Goal: Task Accomplishment & Management: Manage account settings

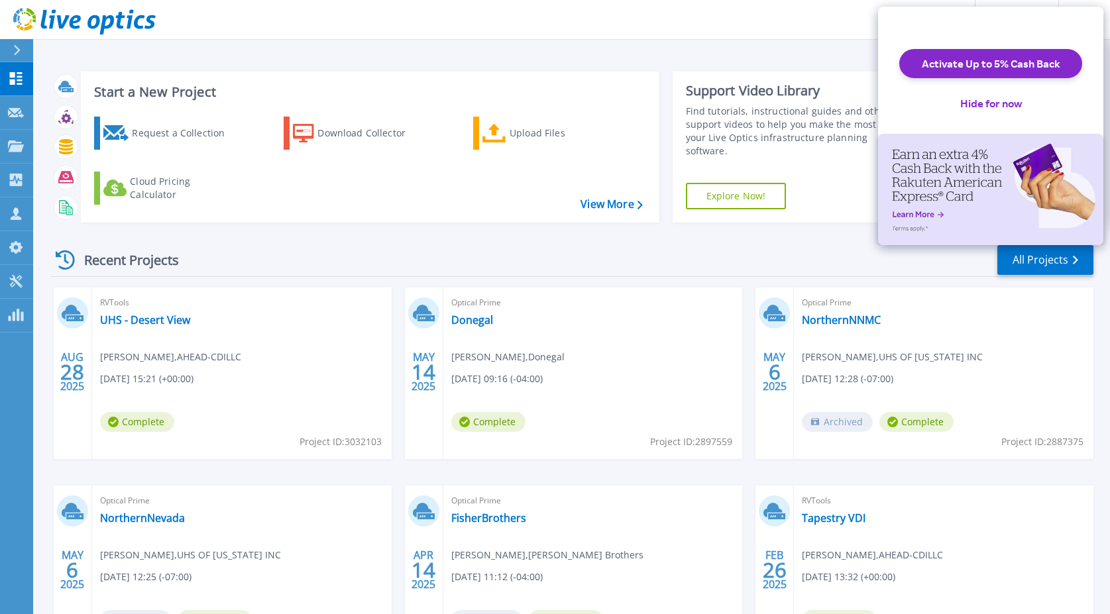
click at [564, 254] on div "Recent Projects All Projects" at bounding box center [572, 260] width 1042 height 33
click at [569, 253] on div "Recent Projects All Projects" at bounding box center [572, 260] width 1042 height 33
click at [989, 118] on button "Hide for now" at bounding box center [990, 103] width 83 height 29
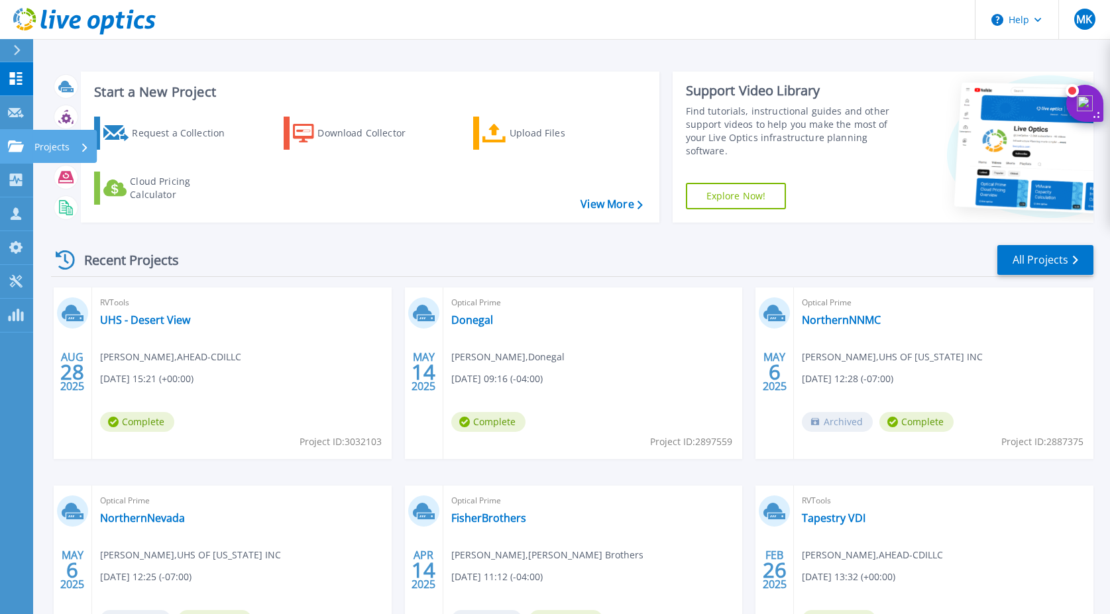
click at [13, 145] on icon at bounding box center [16, 145] width 16 height 11
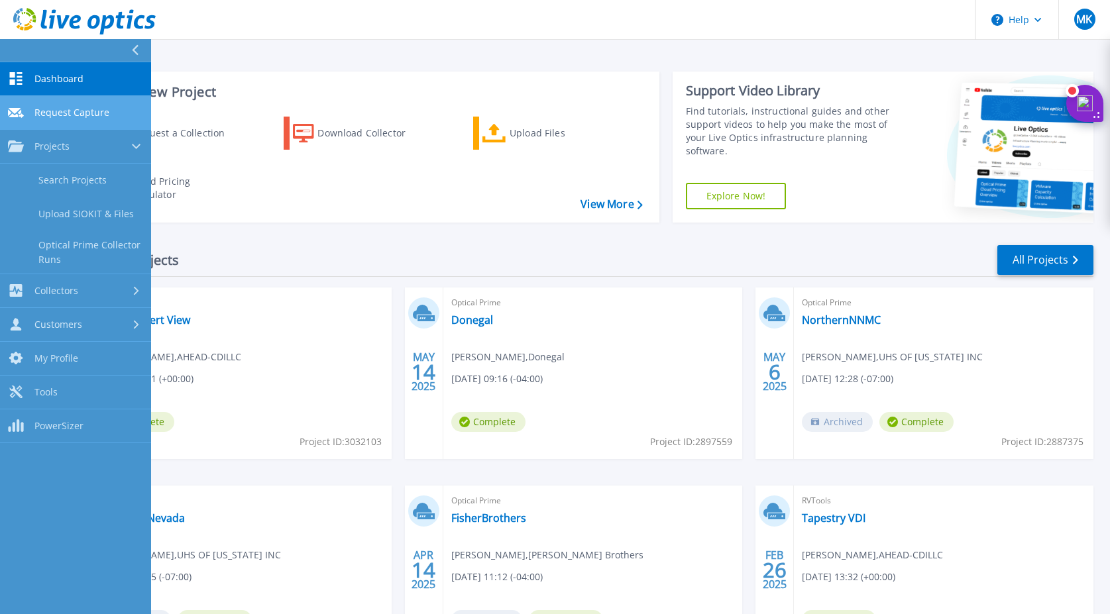
click at [96, 115] on span "Request Capture" at bounding box center [71, 113] width 75 height 12
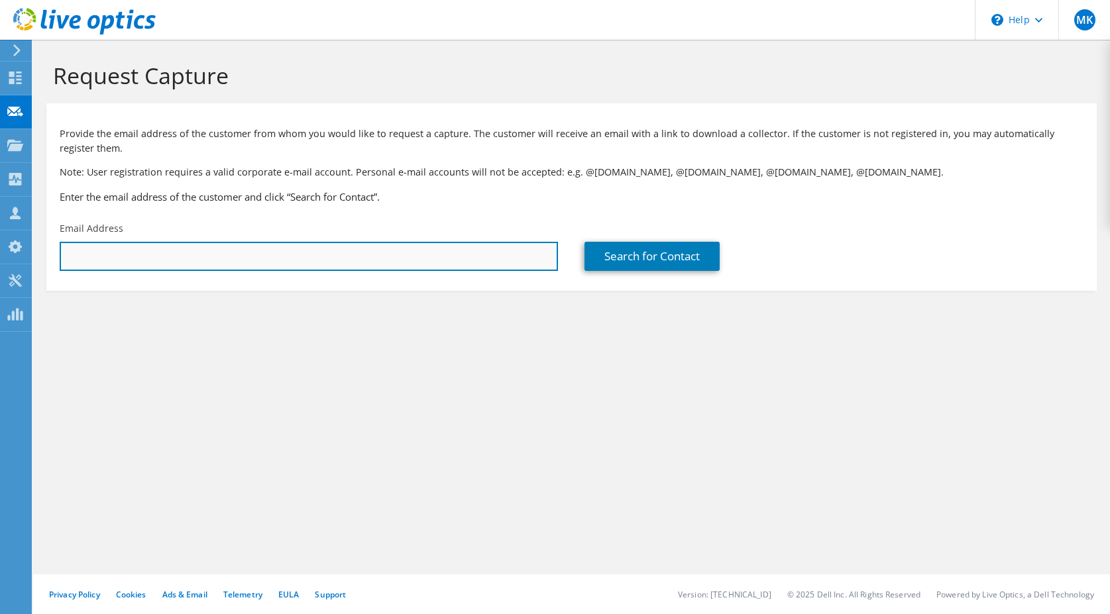
click at [299, 250] on input "text" at bounding box center [309, 256] width 498 height 29
paste input "mailto:RobbieGarrett@donegalgroup.com"
click at [31, 258] on div "MK Partner Team Member Matthew Kaplan matt.kaplan@ahead.com AHEAD-CDILLC My Pro…" at bounding box center [555, 307] width 1110 height 614
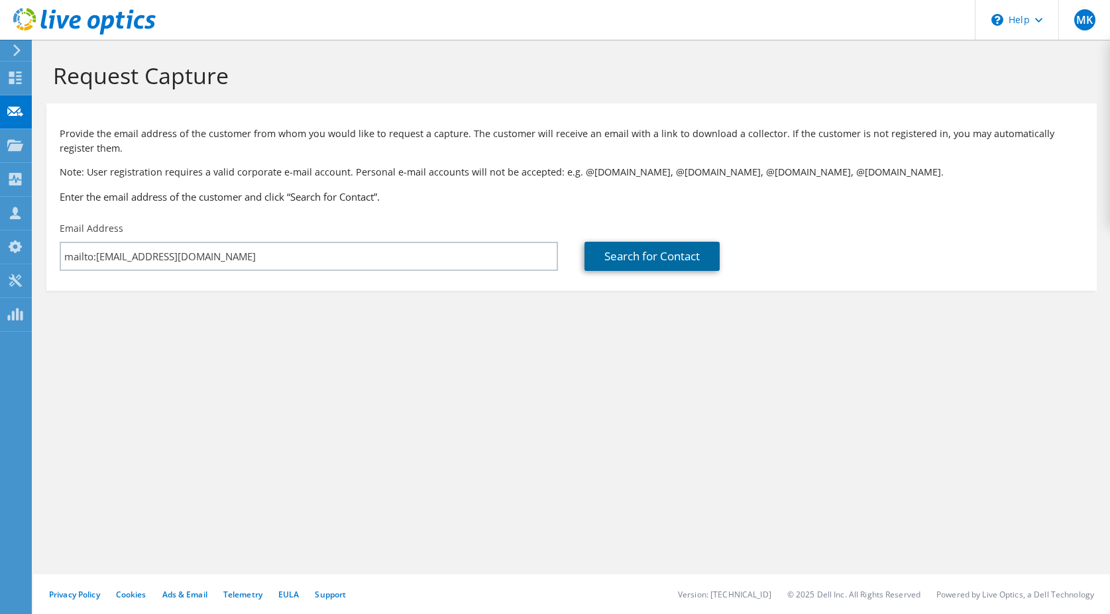
click at [659, 258] on link "Search for Contact" at bounding box center [651, 256] width 135 height 29
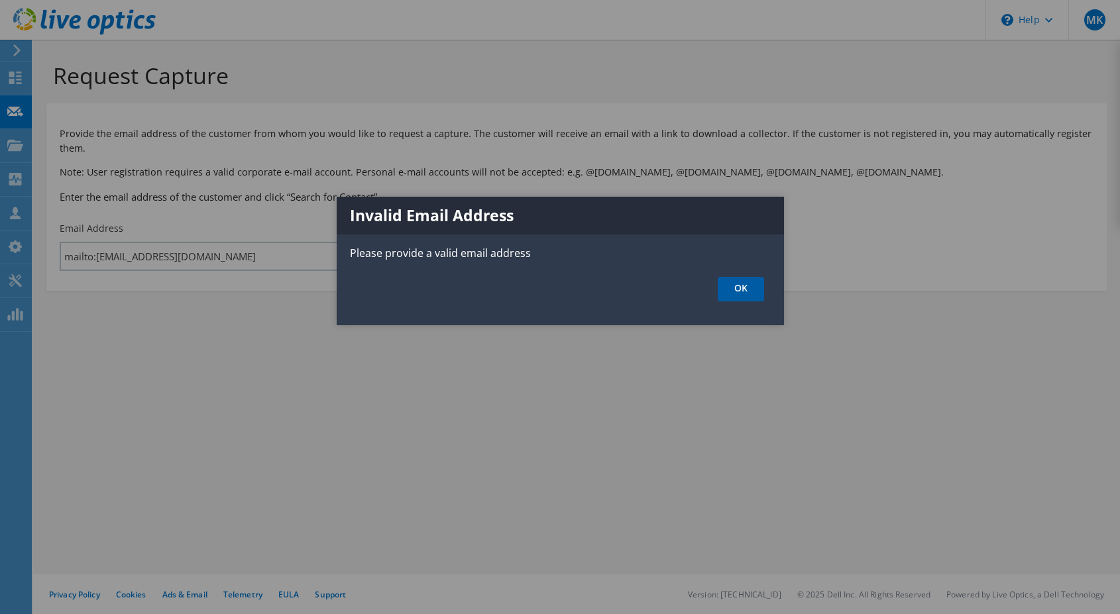
click at [759, 289] on link "OK" at bounding box center [741, 289] width 46 height 25
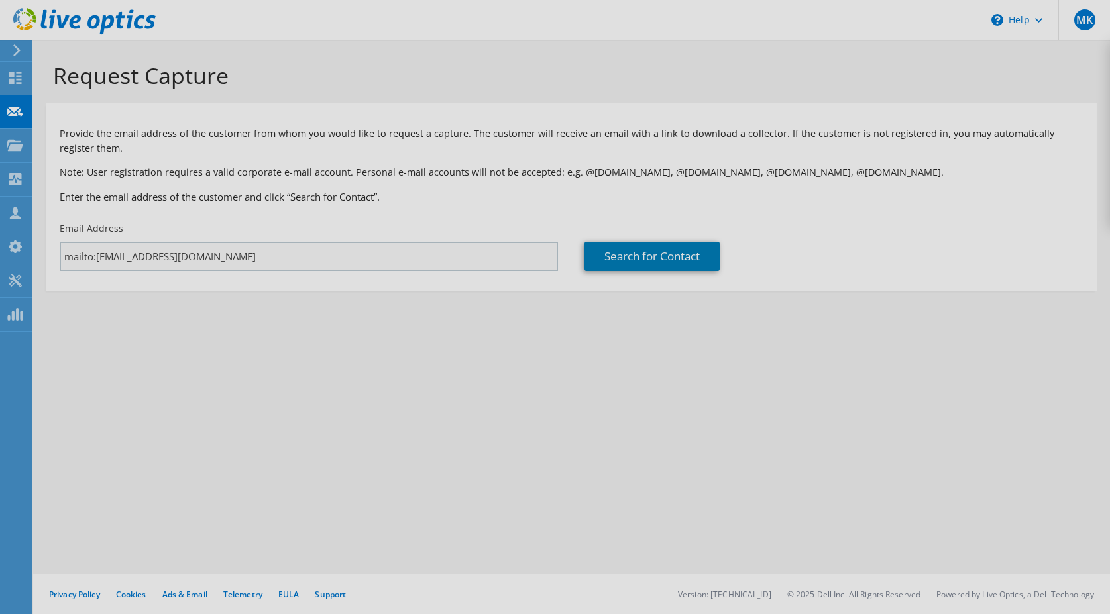
click at [274, 258] on div at bounding box center [555, 307] width 1110 height 614
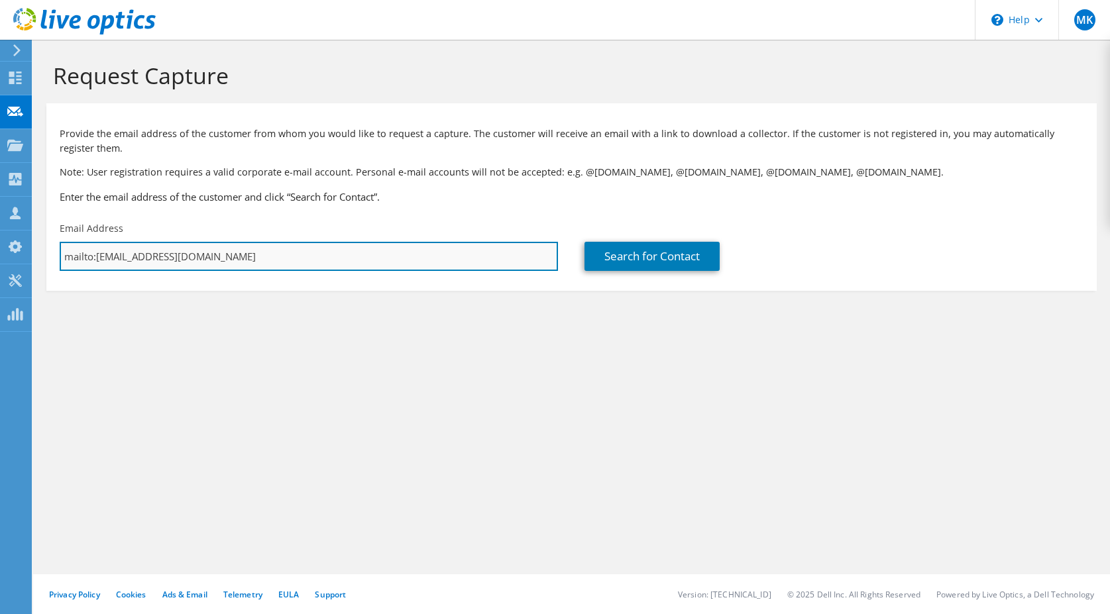
click at [273, 258] on input "mailto:ett@donegalgroup.com" at bounding box center [309, 256] width 498 height 29
click at [274, 257] on input "mailto:ett@donegalgroup.com" at bounding box center [309, 256] width 498 height 29
click at [274, 256] on input "mailto:ett@donegalgroup.com" at bounding box center [309, 256] width 498 height 29
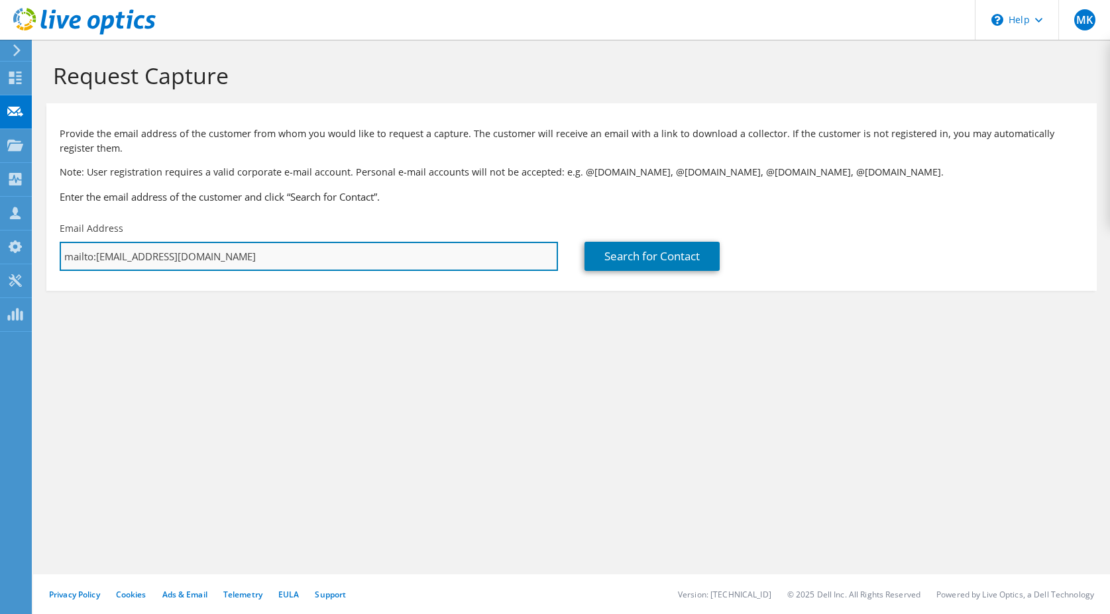
click at [274, 256] on input "mailto:ett@donegalgroup.com" at bounding box center [309, 256] width 498 height 29
drag, startPoint x: 274, startPoint y: 256, endPoint x: 241, endPoint y: 256, distance: 33.1
click at [241, 256] on input "mailto:ett@donegalgroup.com" at bounding box center [309, 256] width 498 height 29
paste input "RobbieGarr"
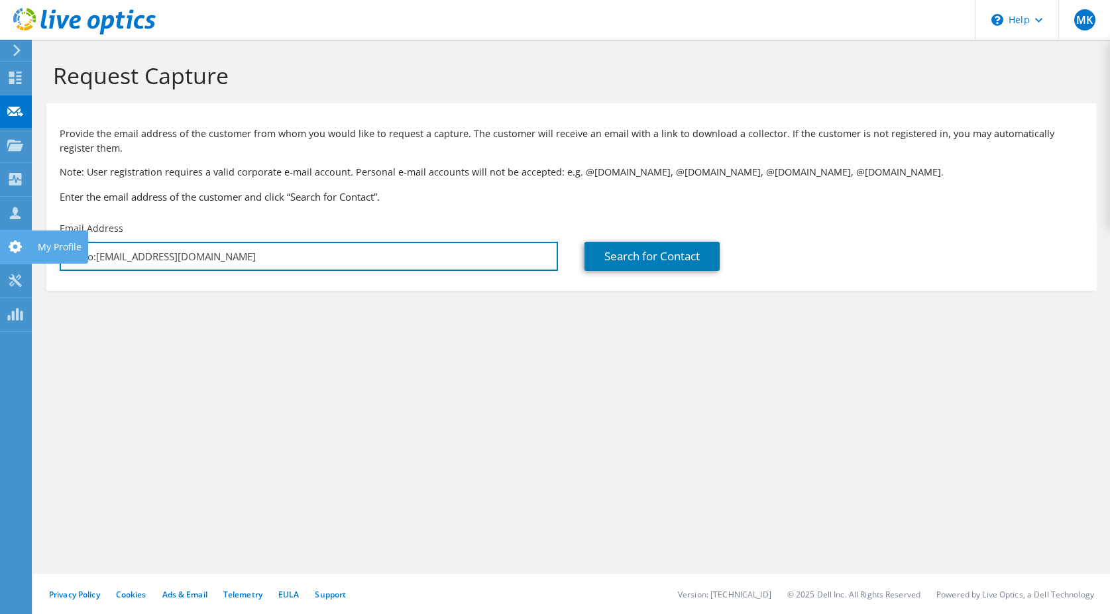
drag, startPoint x: 94, startPoint y: 256, endPoint x: 28, endPoint y: 253, distance: 66.3
click at [28, 253] on div "MK Partner Team Member Matthew Kaplan matt.kaplan@ahead.com AHEAD-CDILLC My Pro…" at bounding box center [555, 307] width 1110 height 614
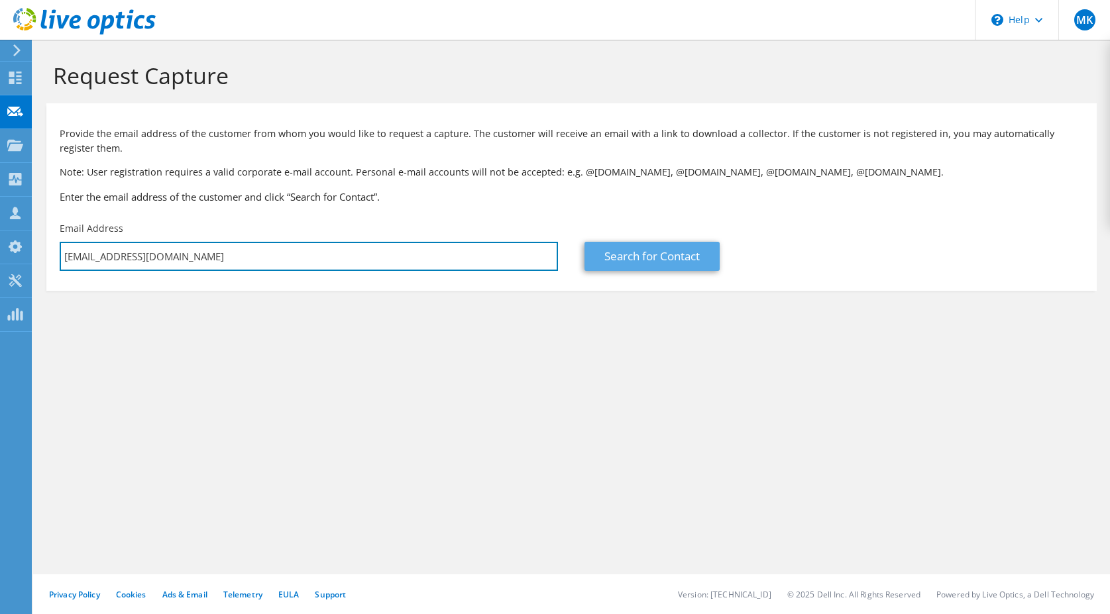
type input "RobbieGarrett@donegalgroup.com"
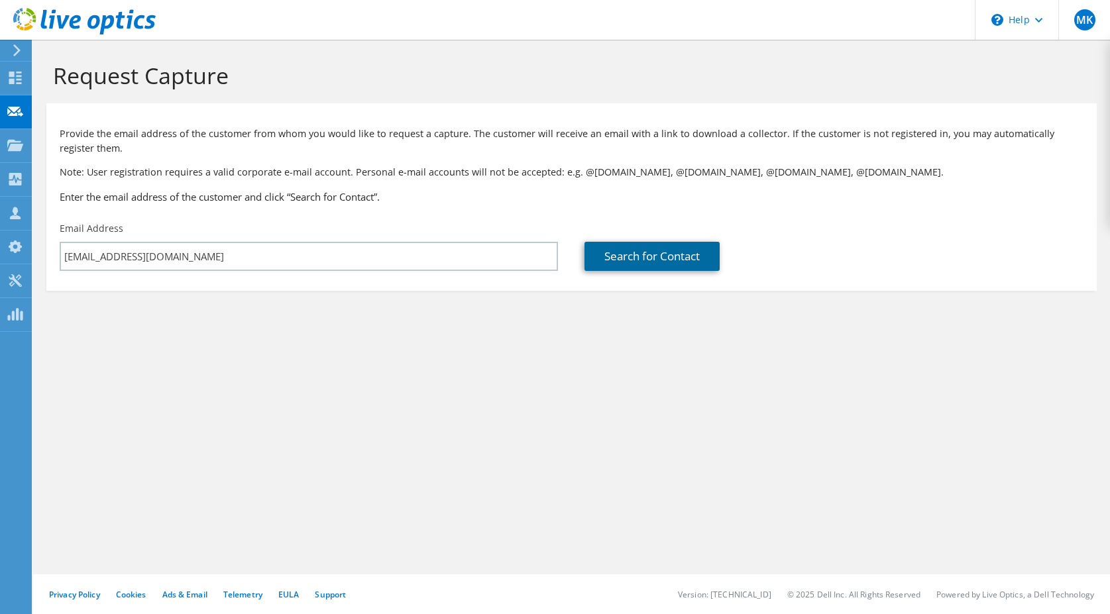
click at [640, 256] on link "Search for Contact" at bounding box center [651, 256] width 135 height 29
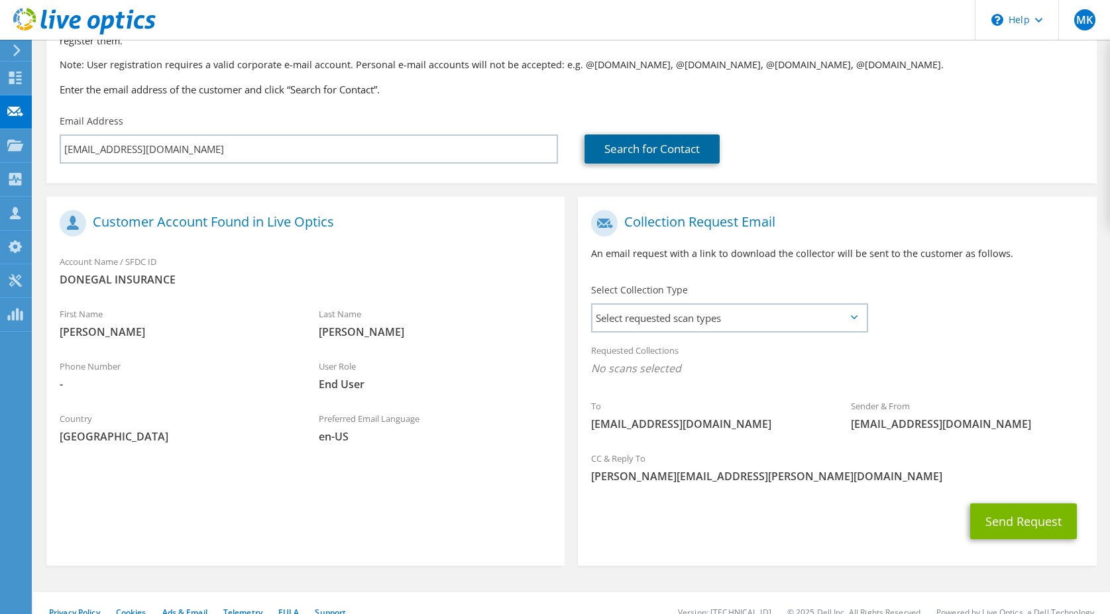
scroll to position [125, 0]
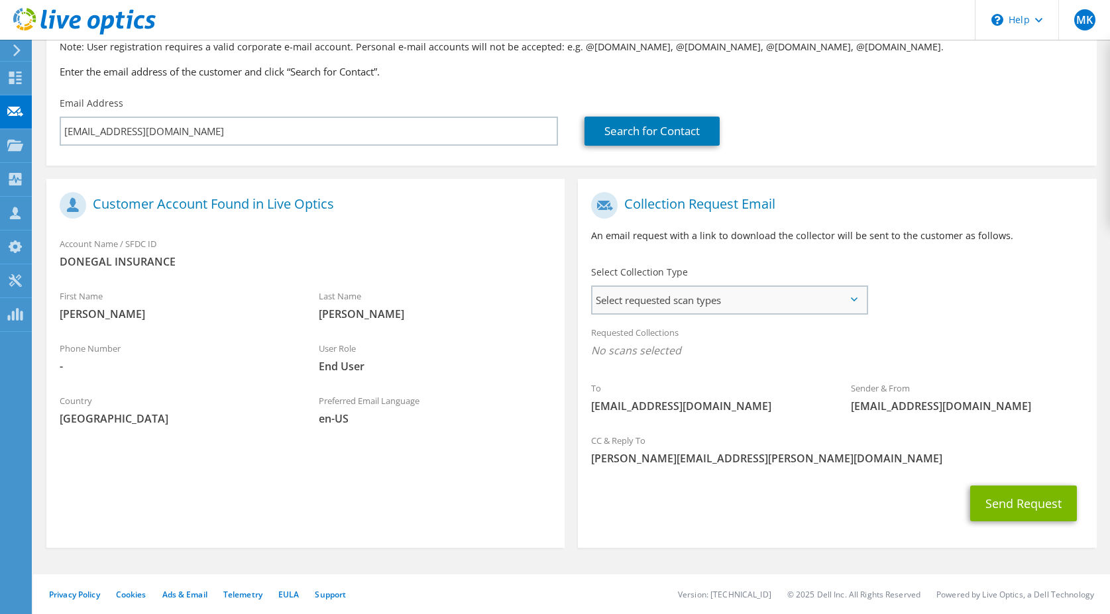
click at [668, 297] on span "Select requested scan types" at bounding box center [728, 300] width 273 height 27
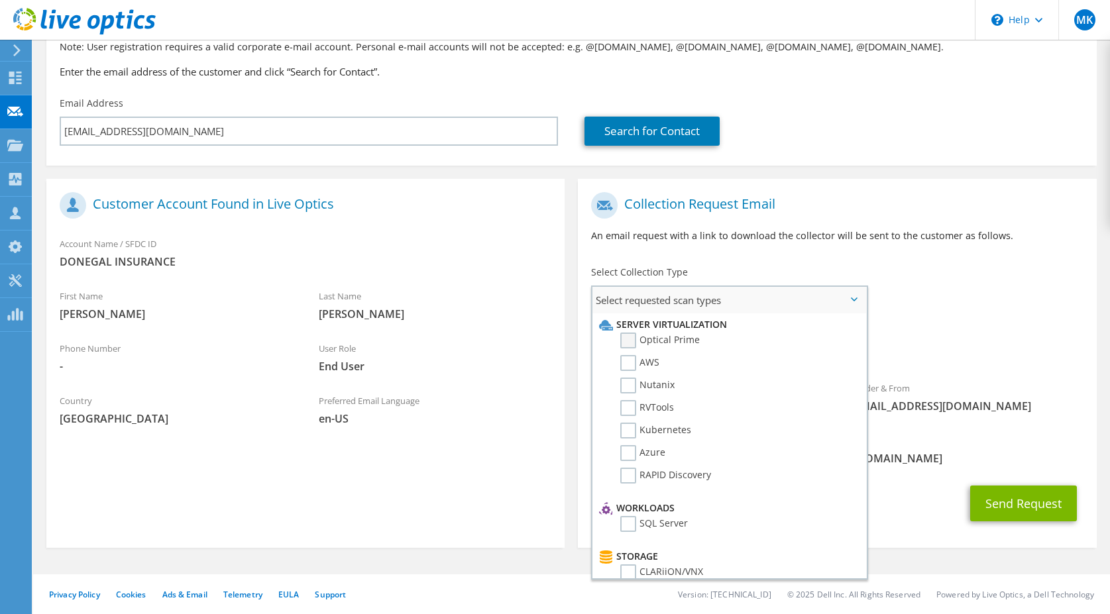
click at [636, 341] on label "Optical Prime" at bounding box center [660, 341] width 80 height 16
click at [0, 0] on input "Optical Prime" at bounding box center [0, 0] width 0 height 0
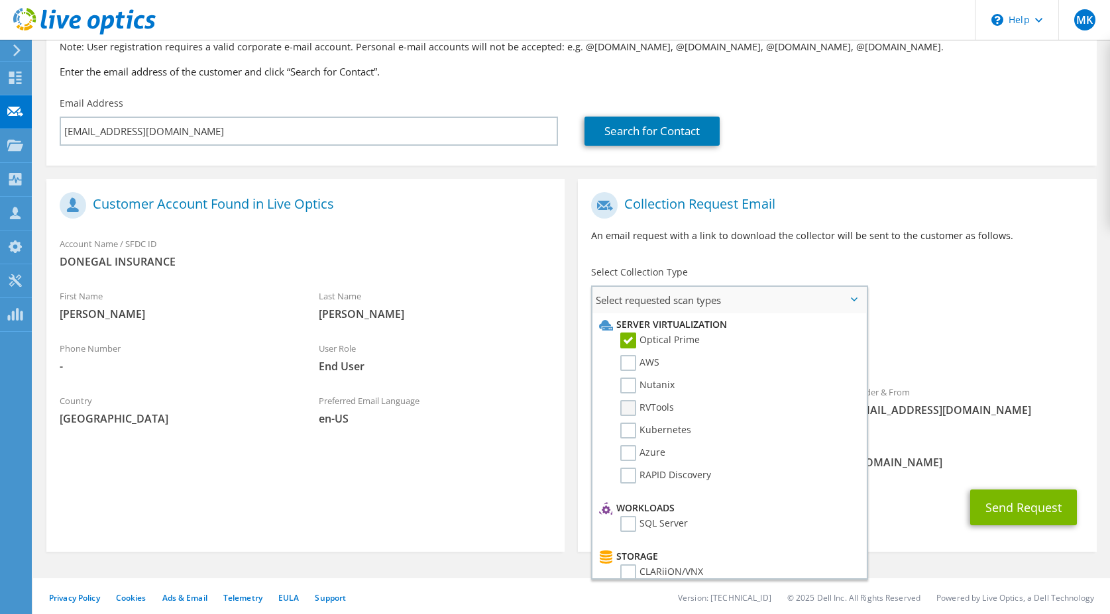
click at [632, 402] on label "RVTools" at bounding box center [647, 408] width 54 height 16
click at [0, 0] on input "RVTools" at bounding box center [0, 0] width 0 height 0
click at [1018, 406] on span "liveoptics@liveoptics.com" at bounding box center [967, 410] width 233 height 15
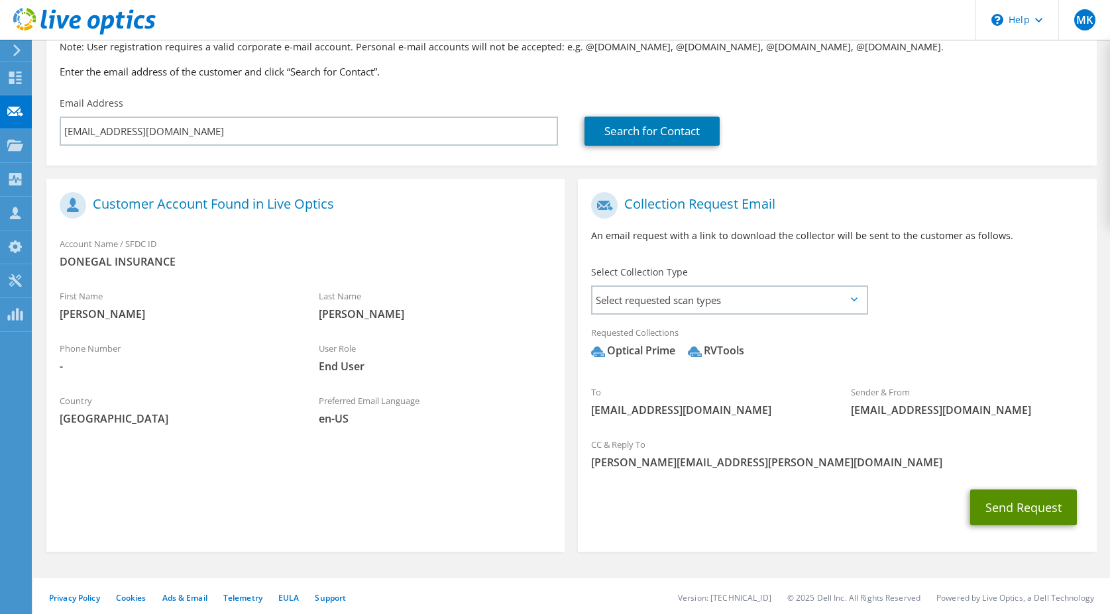
click at [1020, 498] on button "Send Request" at bounding box center [1023, 508] width 107 height 36
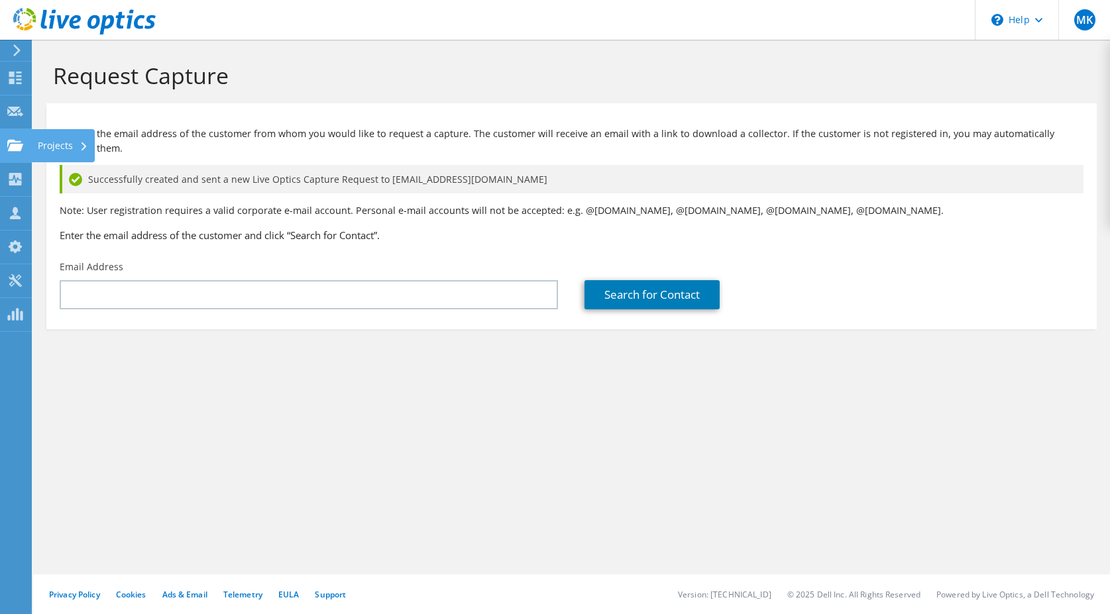
click at [14, 142] on icon at bounding box center [15, 145] width 16 height 13
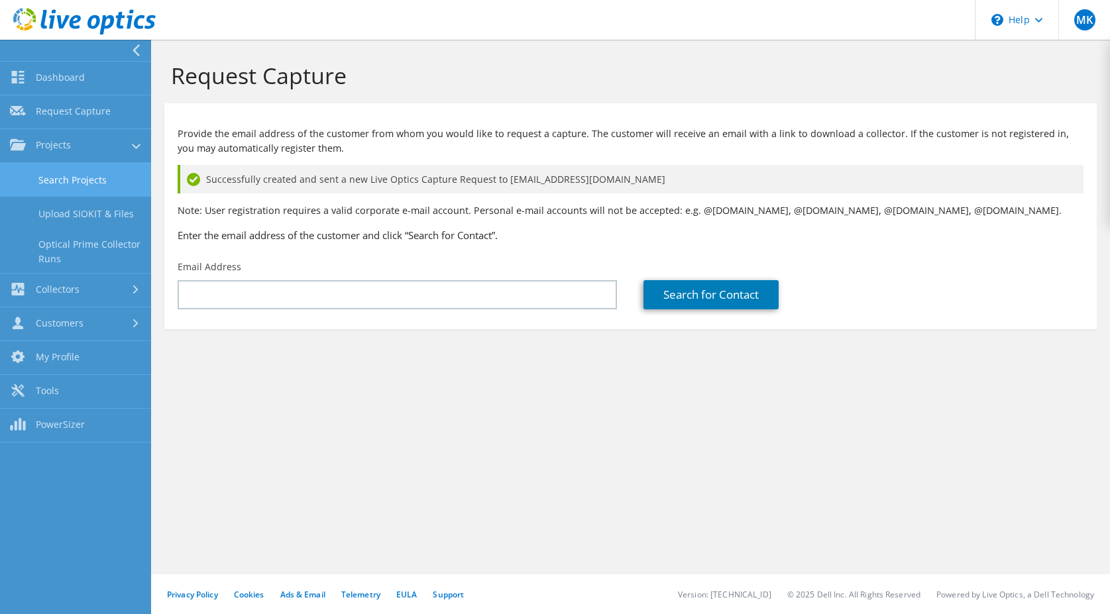
click at [32, 180] on link "Search Projects" at bounding box center [75, 180] width 151 height 34
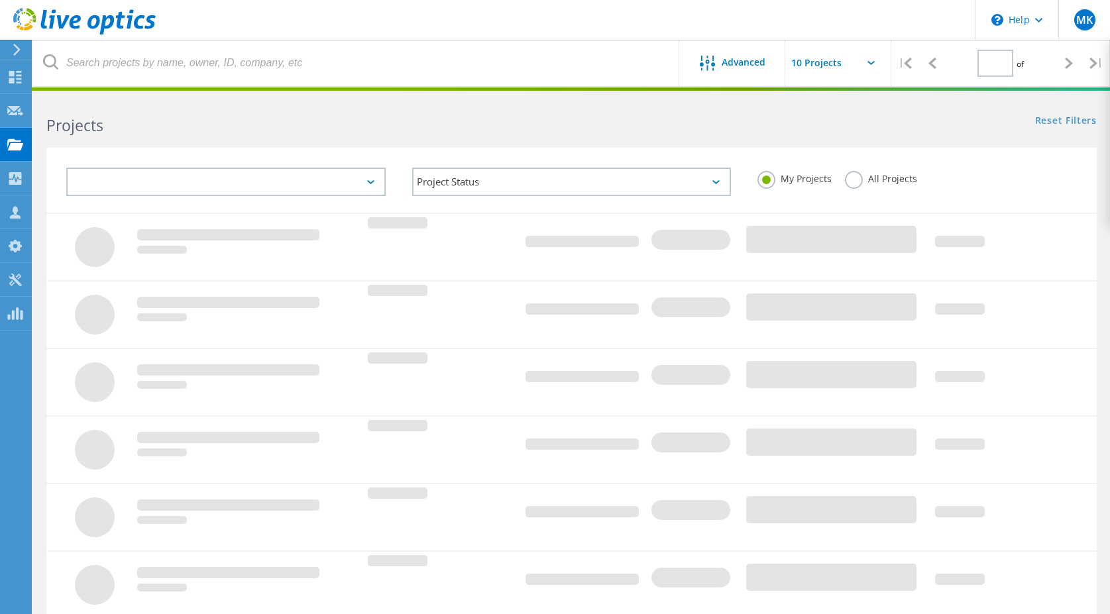
type input "1"
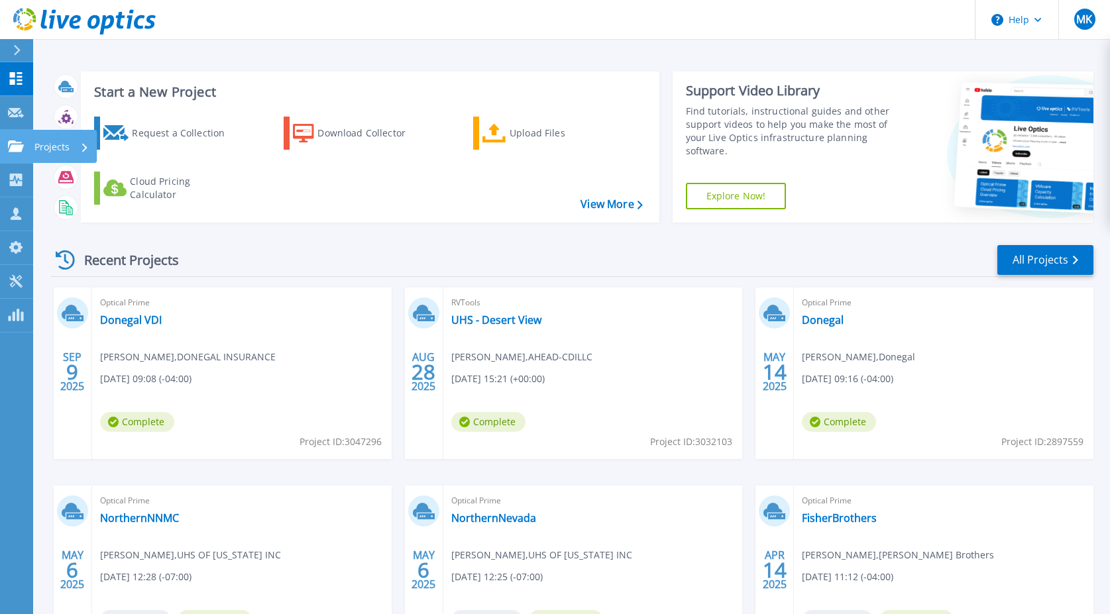
click at [10, 138] on link "Projects Projects" at bounding box center [16, 147] width 33 height 34
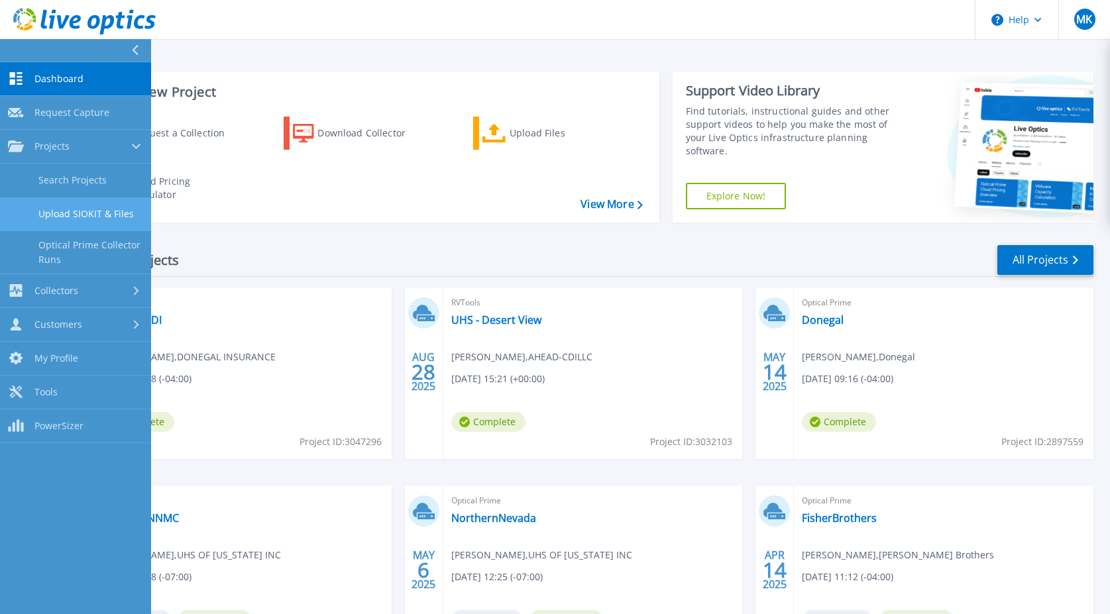
click at [62, 216] on link "Upload SIOKIT & Files" at bounding box center [75, 214] width 151 height 34
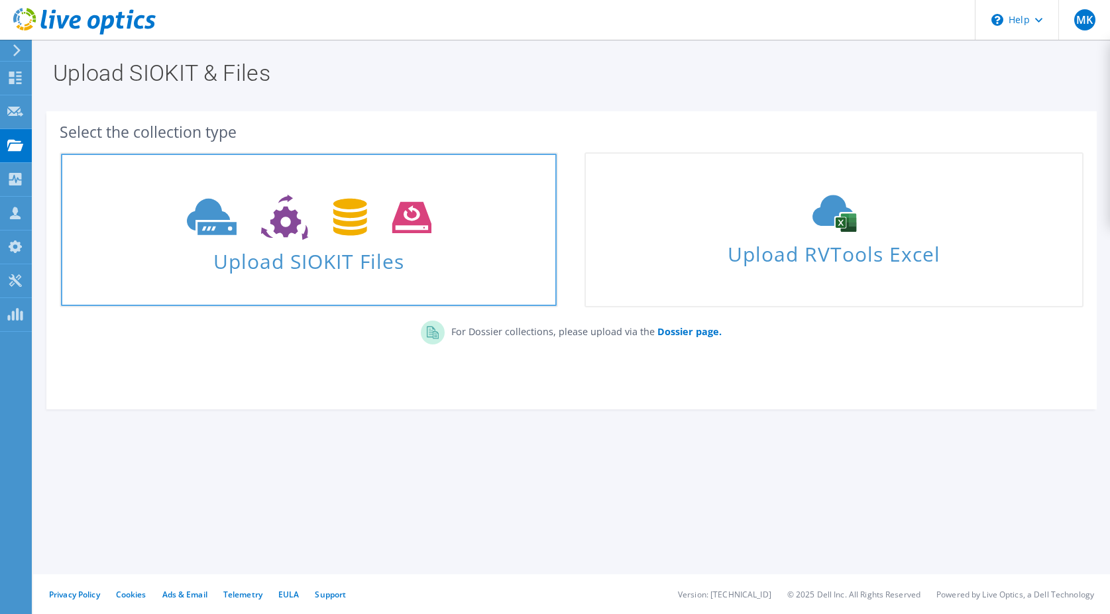
click at [356, 236] on icon at bounding box center [309, 218] width 244 height 46
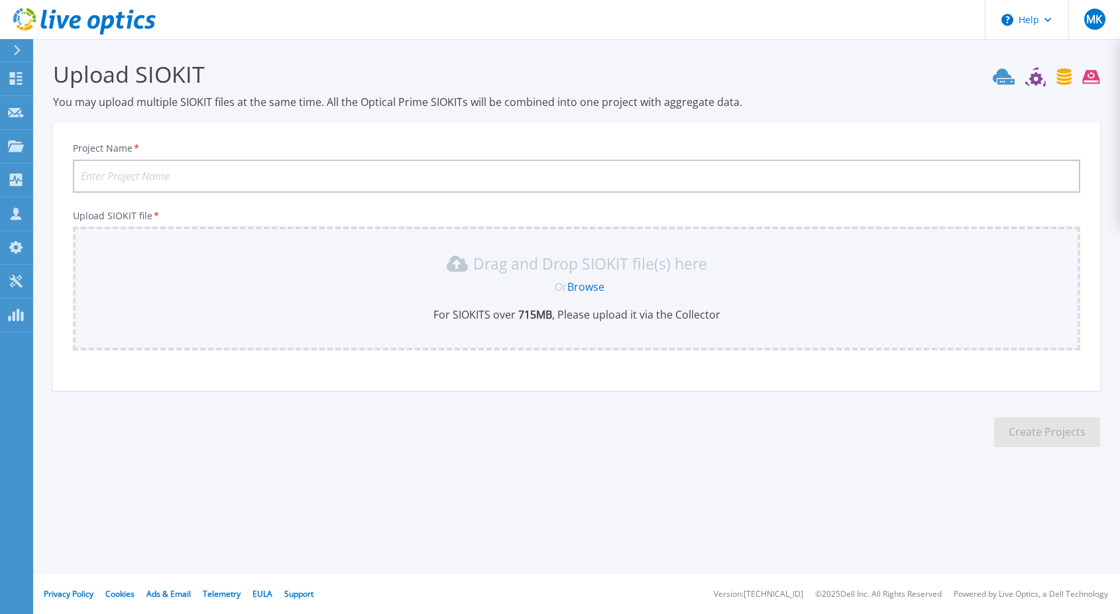
click at [582, 283] on link "Browse" at bounding box center [585, 287] width 37 height 15
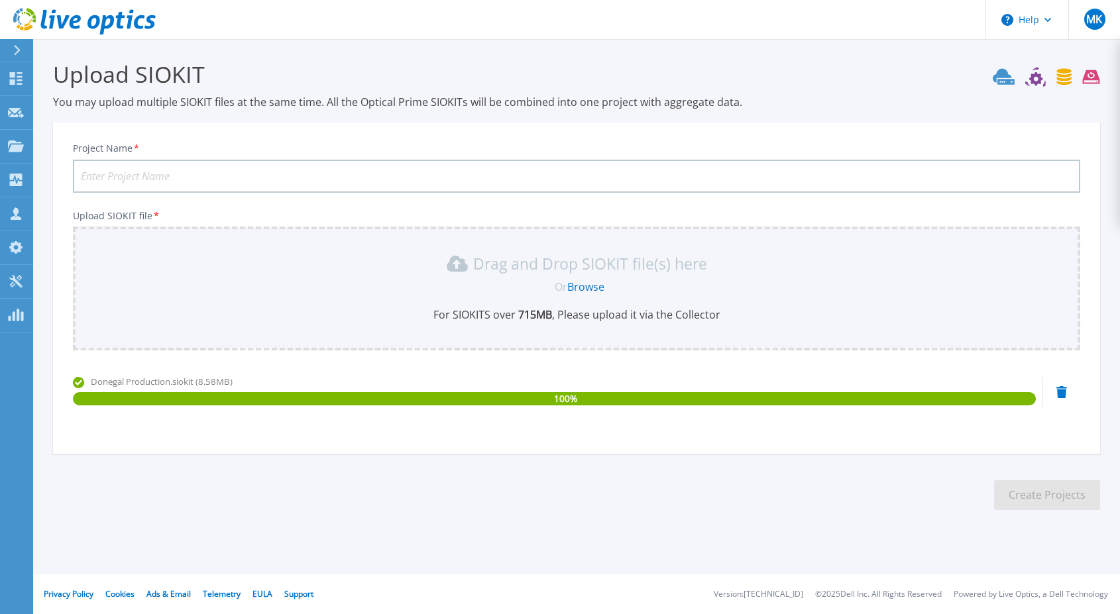
click at [263, 168] on input "Project Name *" at bounding box center [576, 176] width 1007 height 33
type input "Donegal - Production"
click at [1018, 494] on button "Create Projects" at bounding box center [1047, 495] width 106 height 30
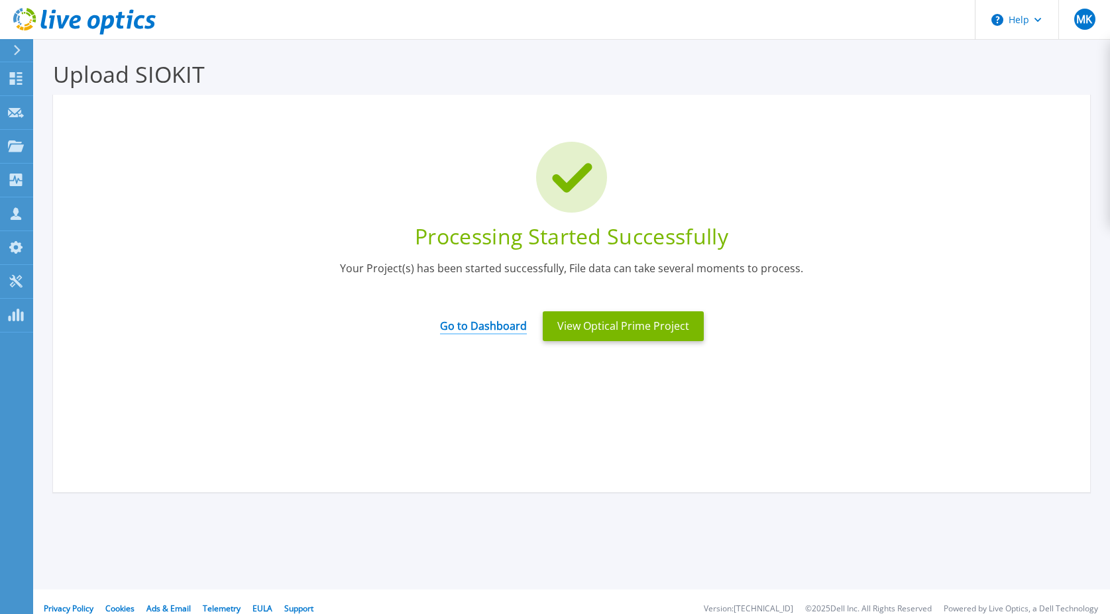
click at [488, 325] on link "Go to Dashboard" at bounding box center [483, 322] width 87 height 26
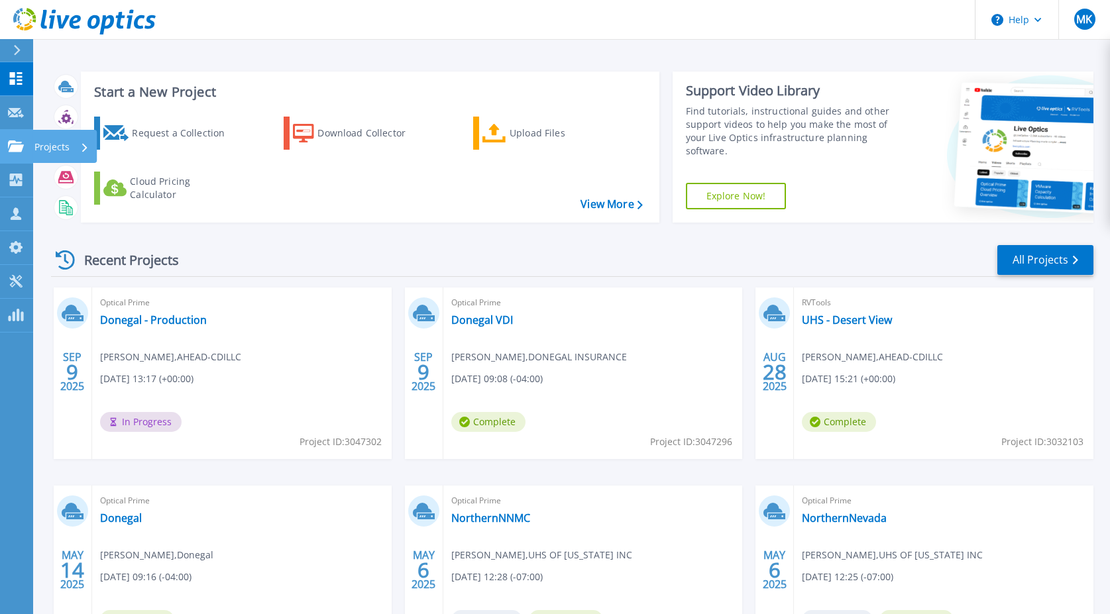
click at [19, 160] on link "Projects Projects" at bounding box center [16, 147] width 33 height 34
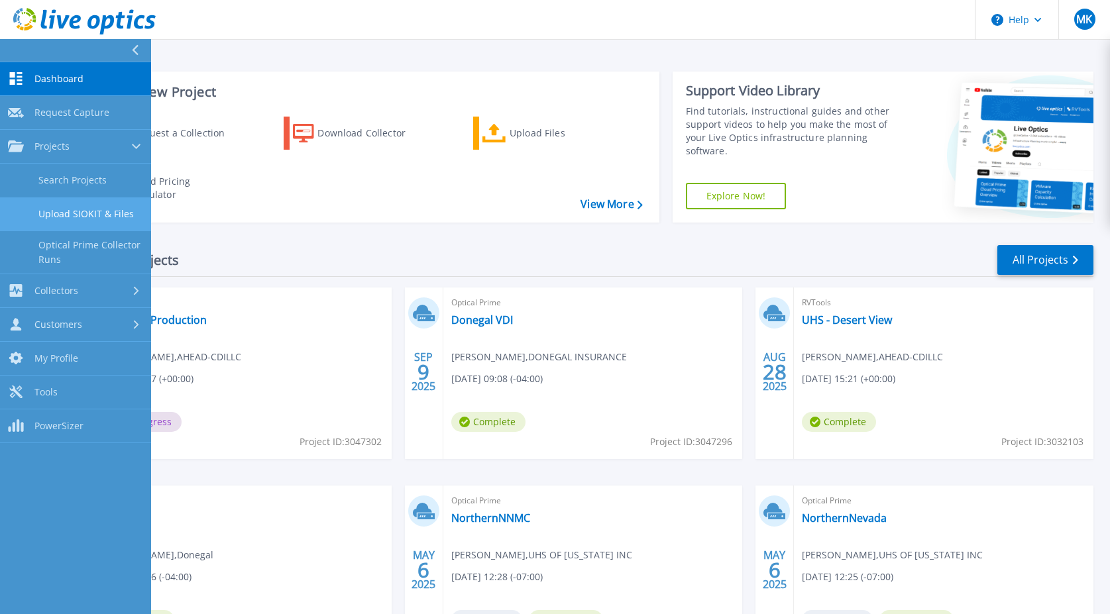
click at [78, 214] on link "Upload SIOKIT & Files" at bounding box center [75, 214] width 151 height 34
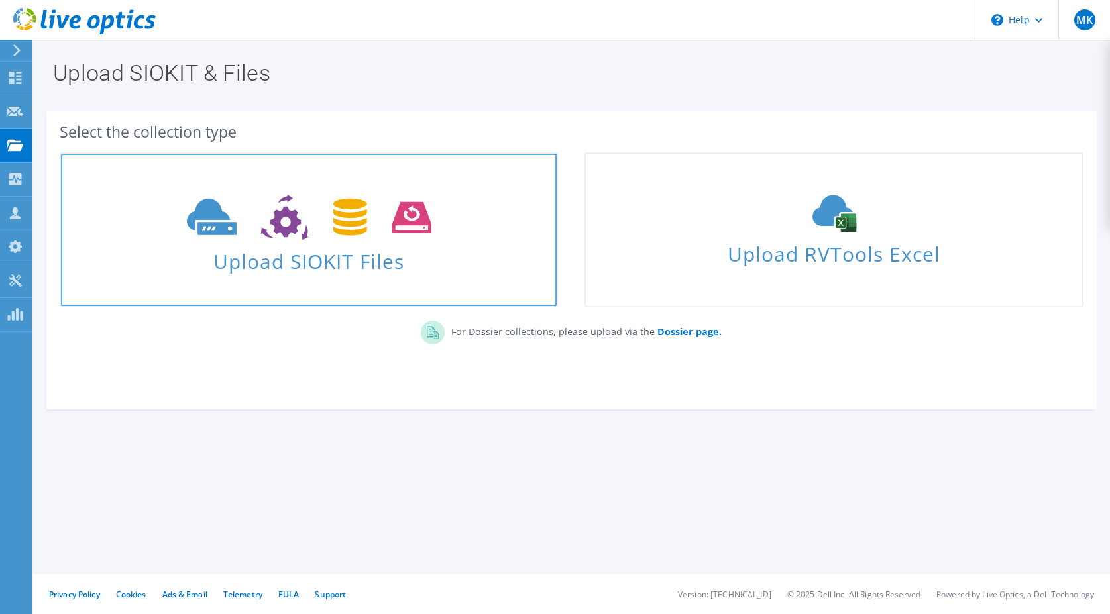
click at [444, 227] on span at bounding box center [309, 216] width 496 height 56
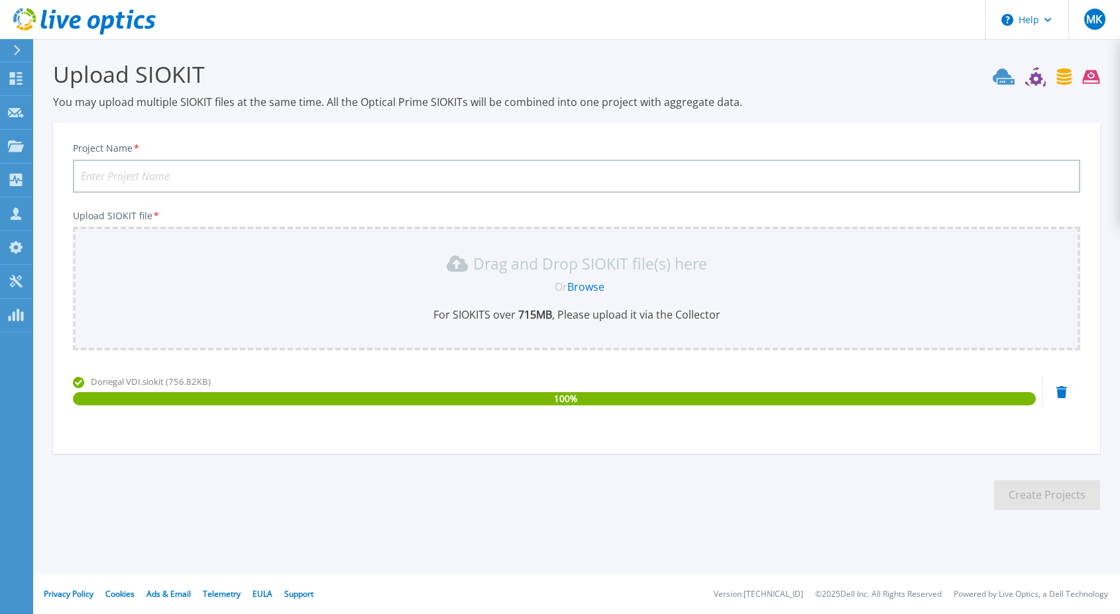
click at [216, 175] on input "Project Name *" at bounding box center [576, 176] width 1007 height 33
type input "Donegal - VDI"
click at [1028, 491] on button "Create Projects" at bounding box center [1047, 495] width 106 height 30
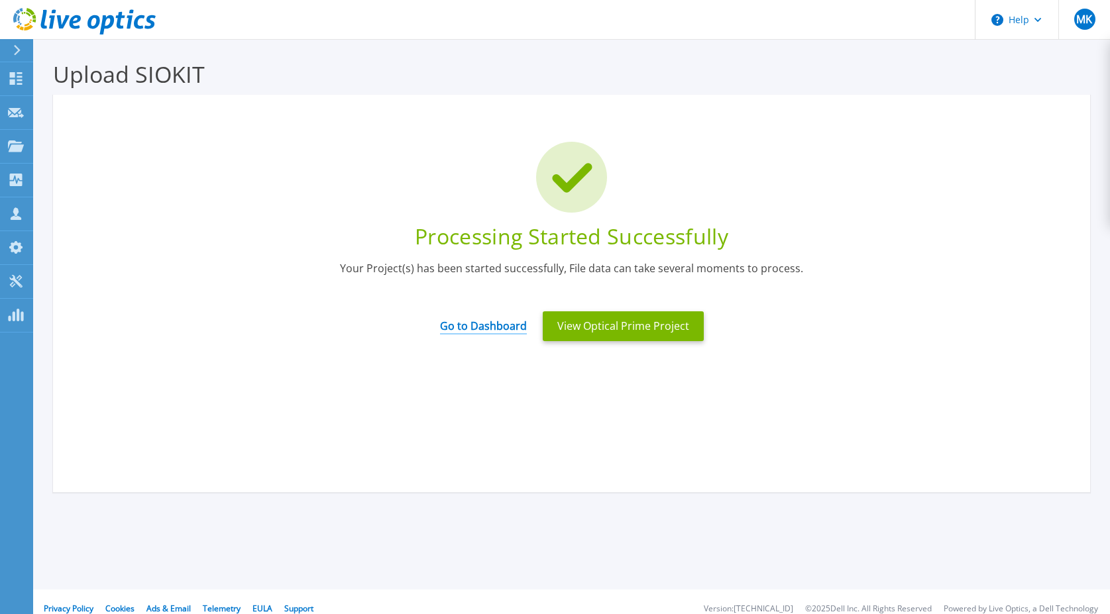
click at [504, 326] on link "Go to Dashboard" at bounding box center [483, 322] width 87 height 26
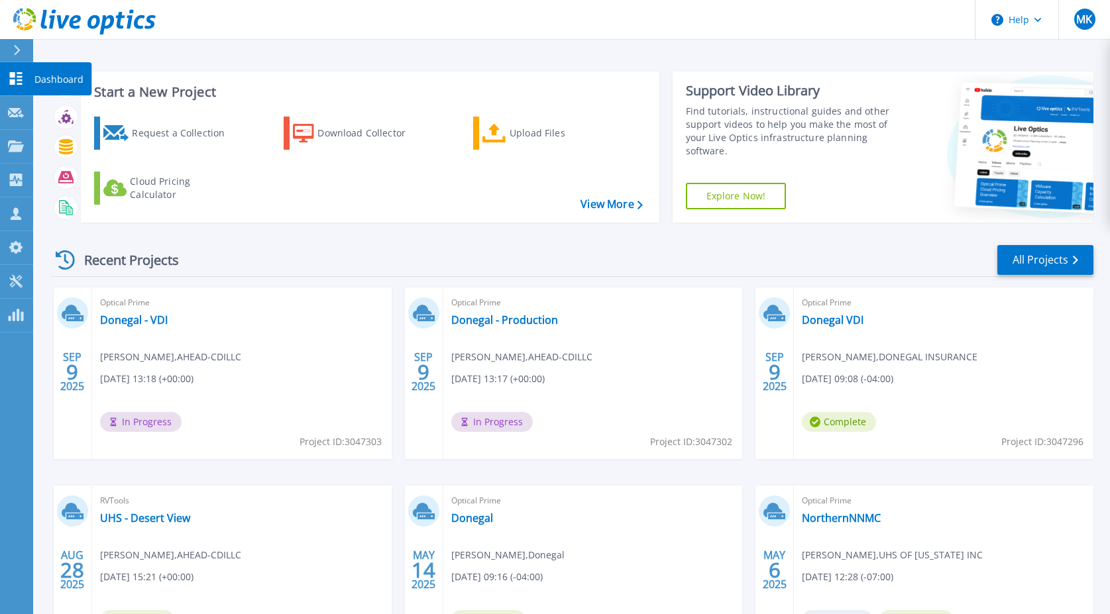
click at [25, 80] on link "Dashboard Dashboard" at bounding box center [16, 79] width 33 height 34
click at [517, 319] on link "Donegal - Production" at bounding box center [504, 319] width 107 height 13
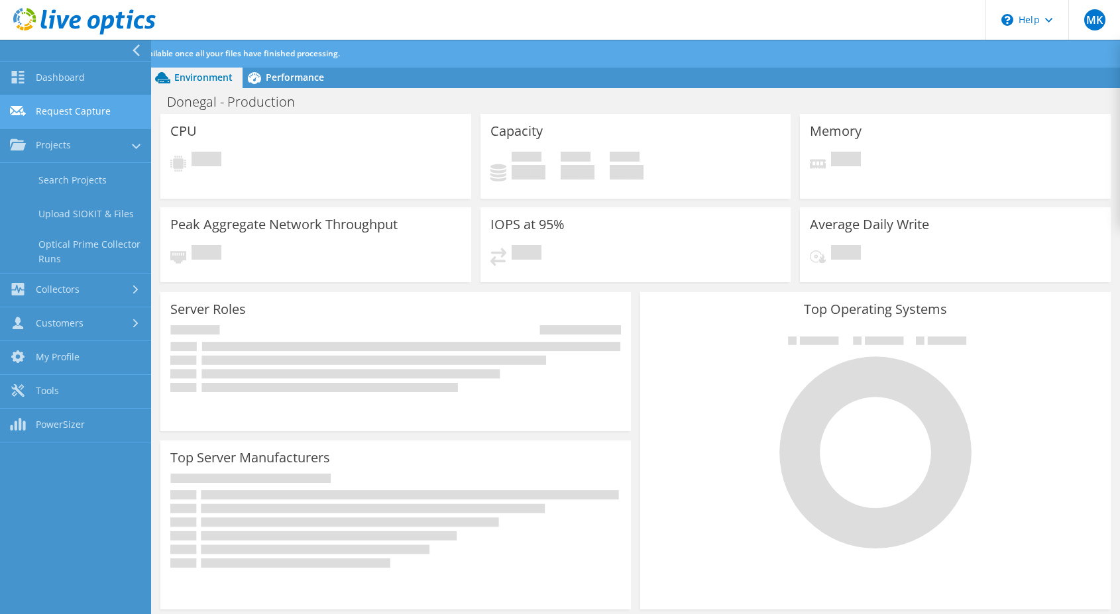
click at [54, 111] on link "Request Capture" at bounding box center [75, 112] width 151 height 34
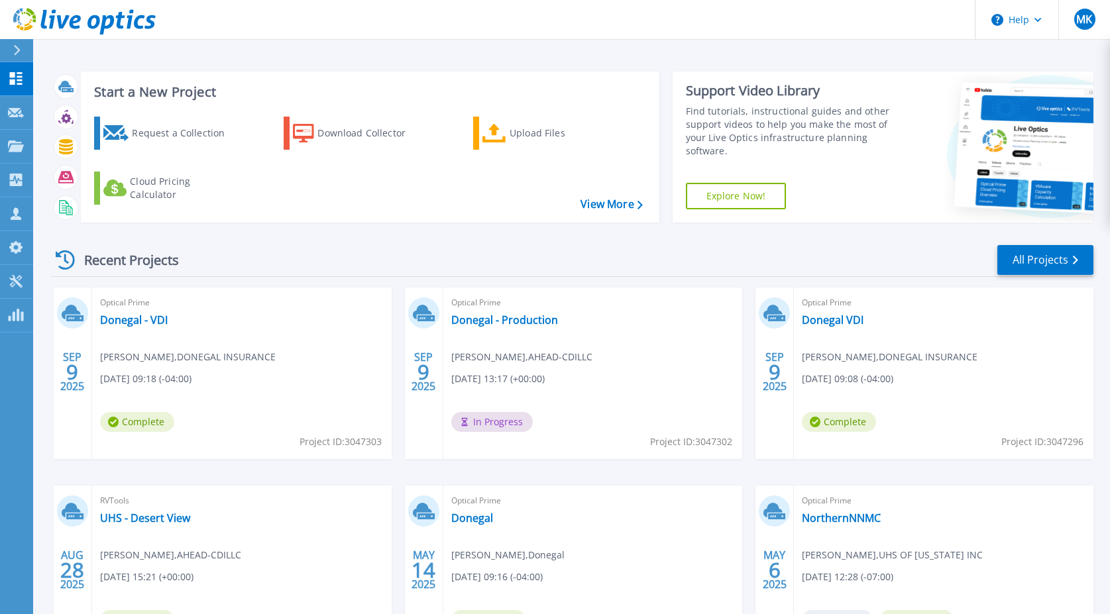
click at [131, 328] on div "Optical Prime Donegal - VDI [PERSON_NAME] , DONEGAL INSURANCE [DATE] 09:18 (-04…" at bounding box center [241, 374] width 299 height 172
click at [135, 314] on link "Donegal - VDI" at bounding box center [134, 319] width 68 height 13
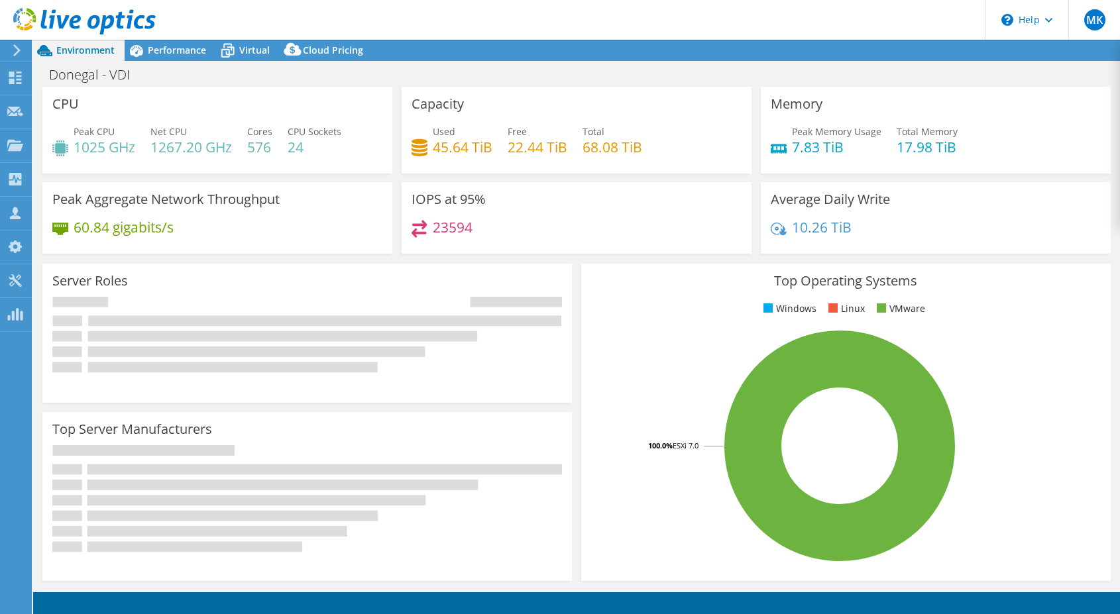
select select "USD"
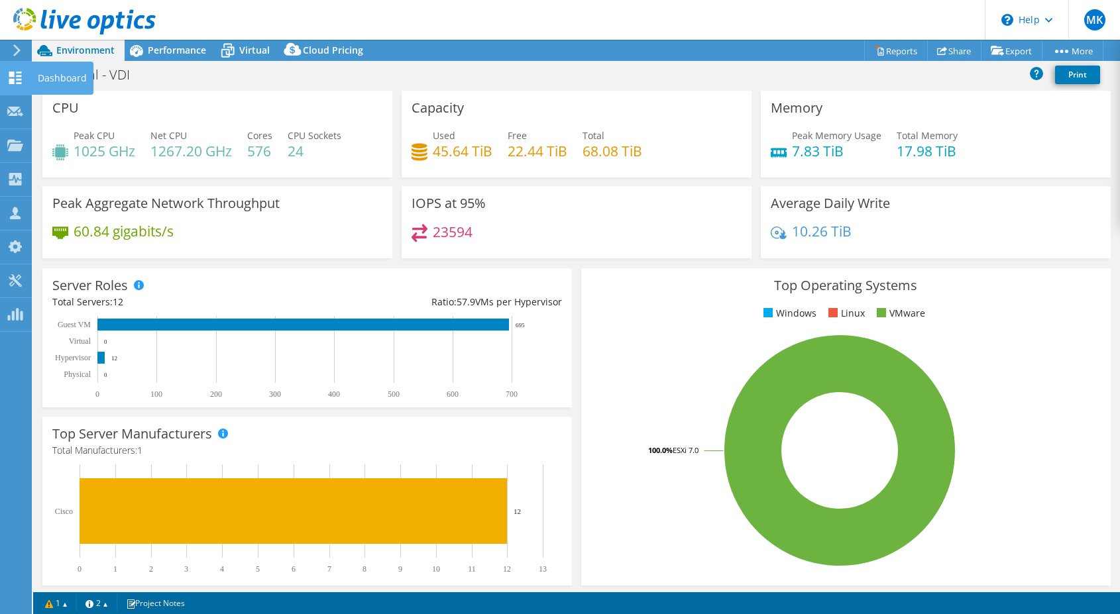
click at [15, 78] on icon at bounding box center [15, 78] width 16 height 13
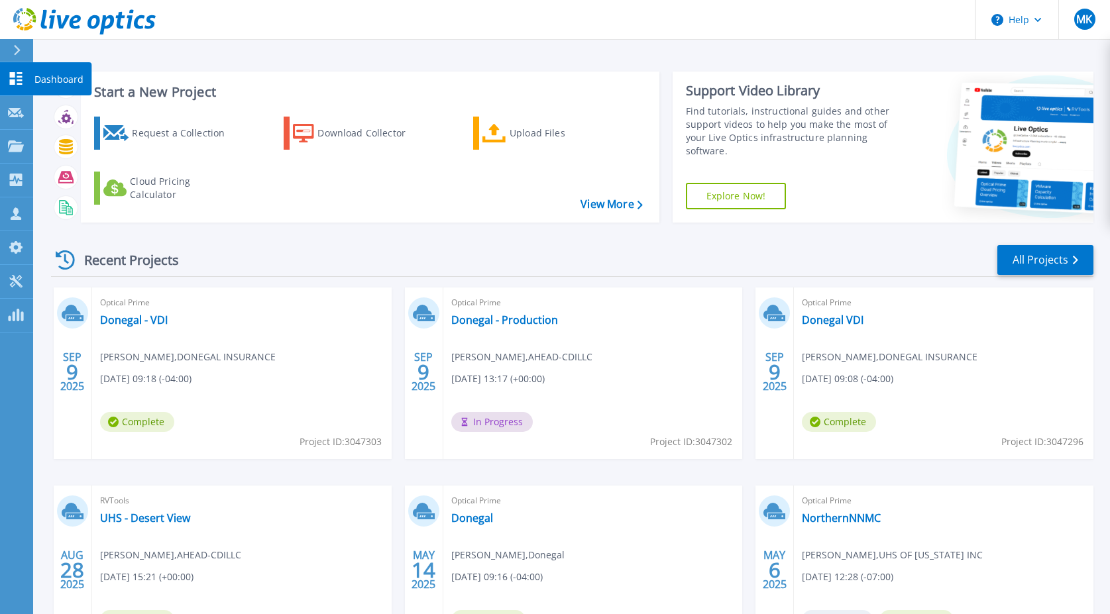
click at [19, 78] on icon at bounding box center [16, 78] width 16 height 13
click at [6, 69] on link "Dashboard Dashboard" at bounding box center [16, 79] width 33 height 34
click at [13, 83] on icon at bounding box center [16, 78] width 13 height 13
